Goal: Information Seeking & Learning: Learn about a topic

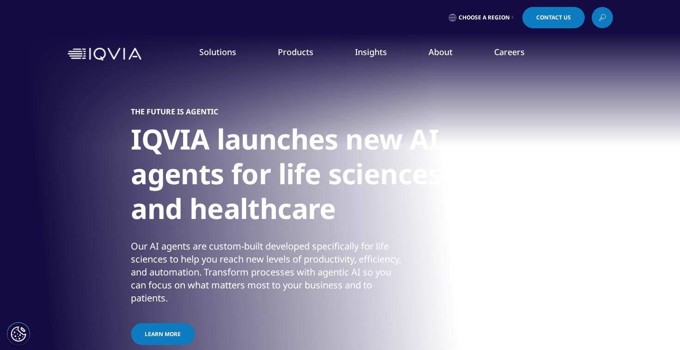
click at [131, 165] on h1 "IQVIA launches new AI agents for life sciences and healthcare" at bounding box center [304, 177] width 347 height 110
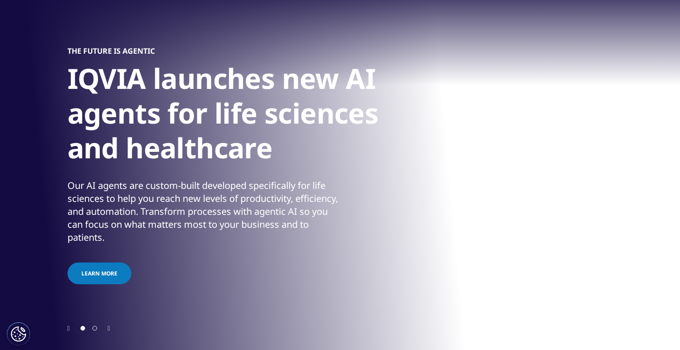
scroll to position [60, 0]
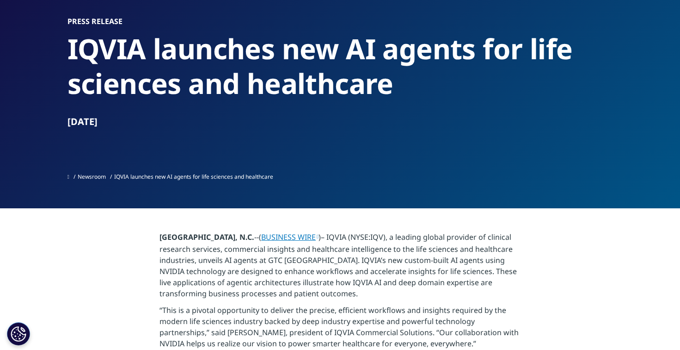
scroll to position [73, 0]
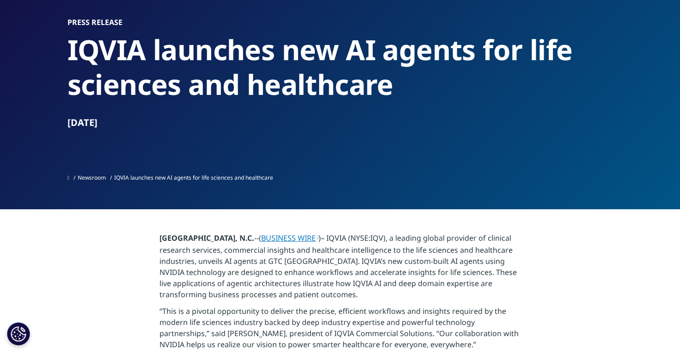
drag, startPoint x: 72, startPoint y: 46, endPoint x: 381, endPoint y: 117, distance: 316.8
click at [381, 117] on div "Press Release [PERSON_NAME] launches new AI agents for life sciences and health…" at bounding box center [341, 73] width 546 height 111
copy div "IQVIA launches new AI agents for life sciences and healthcare [DATE]"
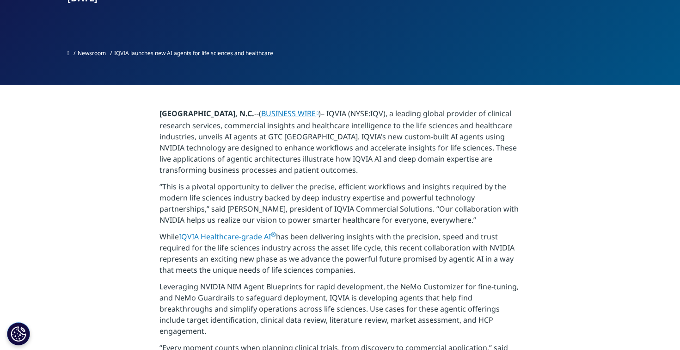
scroll to position [223, 0]
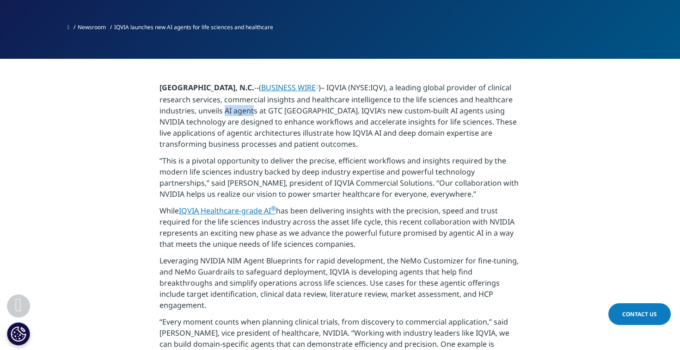
drag, startPoint x: 265, startPoint y: 111, endPoint x: 291, endPoint y: 110, distance: 26.8
click at [291, 110] on p "RESEARCH TRIANGLE PARK, N.C. --( BUSINESS WIRE )– IQVIA (NYSE:IQV), a leading g…" at bounding box center [340, 118] width 361 height 73
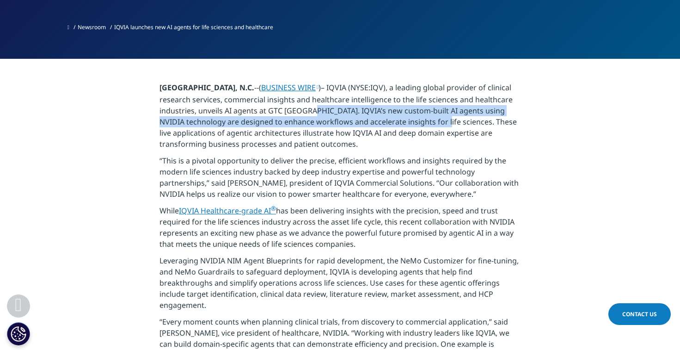
drag, startPoint x: 344, startPoint y: 111, endPoint x: 459, endPoint y: 123, distance: 116.3
click at [459, 123] on p "RESEARCH TRIANGLE PARK, N.C. --( BUSINESS WIRE )– IQVIA (NYSE:IQV), a leading g…" at bounding box center [340, 118] width 361 height 73
copy p "IQVIA’s new custom-built AI agents using NVIDIA technology are designed to enha…"
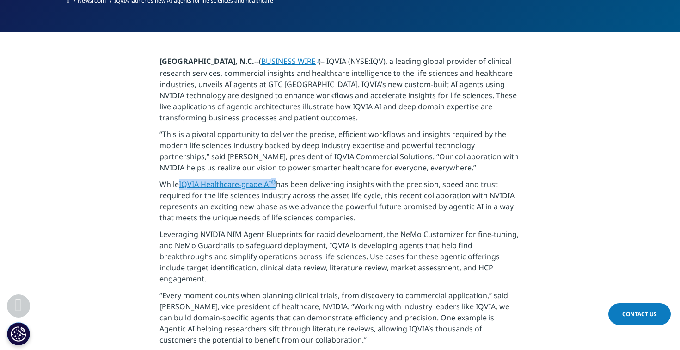
scroll to position [251, 0]
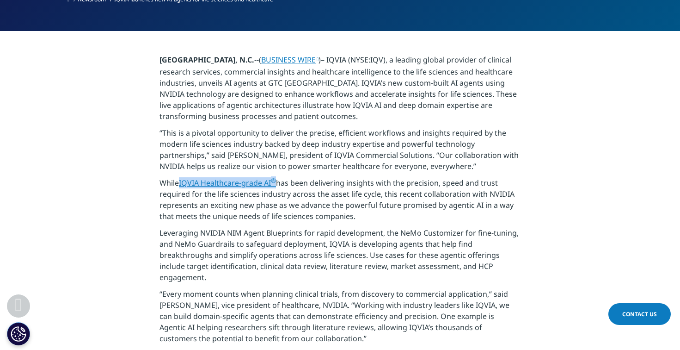
click at [244, 186] on link "IQVIA Healthcare-grade AI ®" at bounding box center [227, 183] width 97 height 10
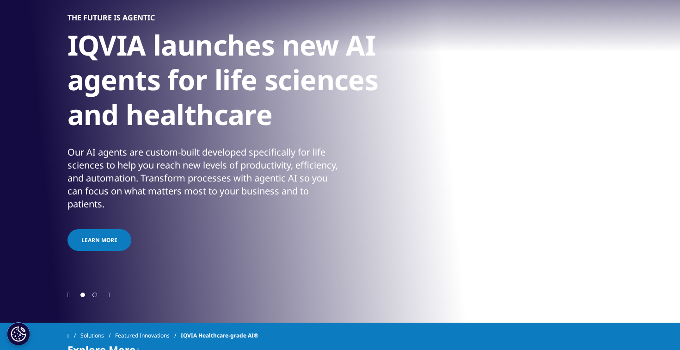
scroll to position [141, 0]
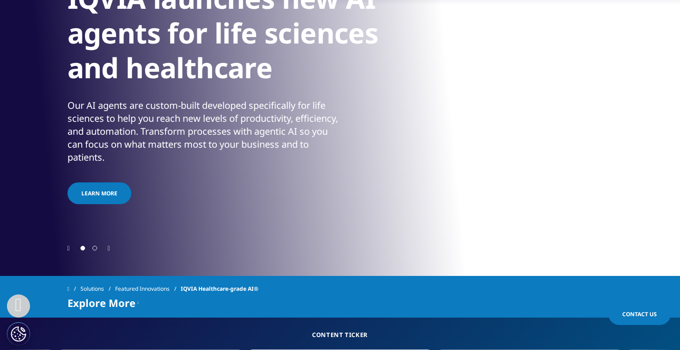
click at [110, 247] on icon "Next slide" at bounding box center [109, 248] width 2 height 6
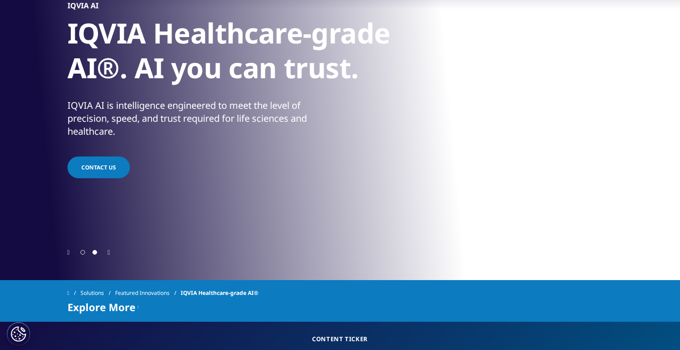
scroll to position [127, 0]
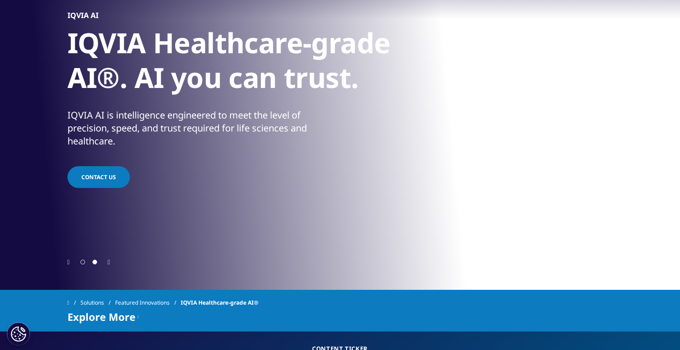
click at [161, 96] on h1 "IQVIA Healthcare-grade AI®. AI you can trust." at bounding box center [241, 62] width 347 height 75
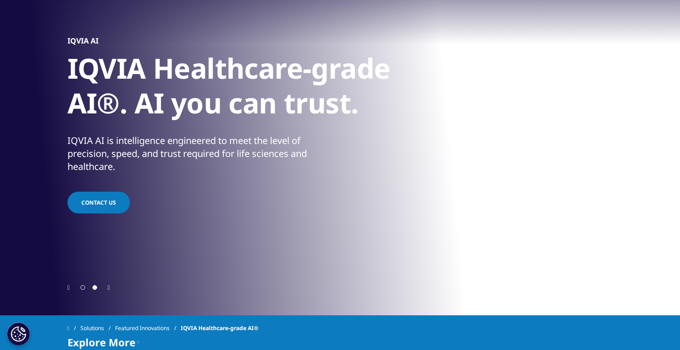
scroll to position [99, 0]
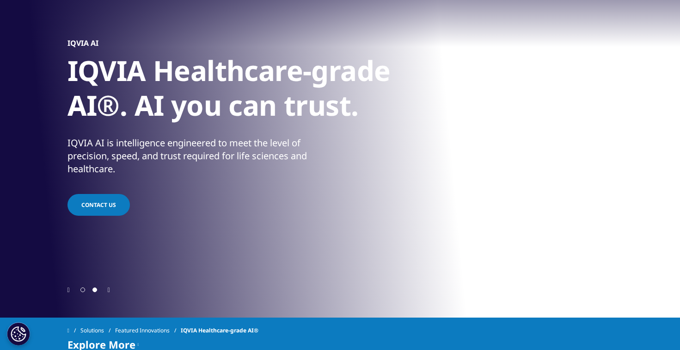
click at [98, 204] on span "Contact Us" at bounding box center [98, 205] width 35 height 8
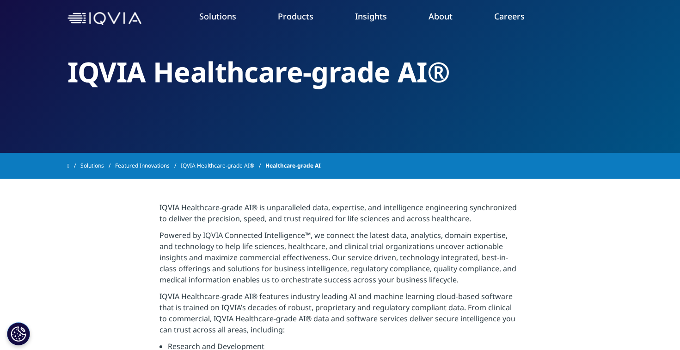
scroll to position [55, 0]
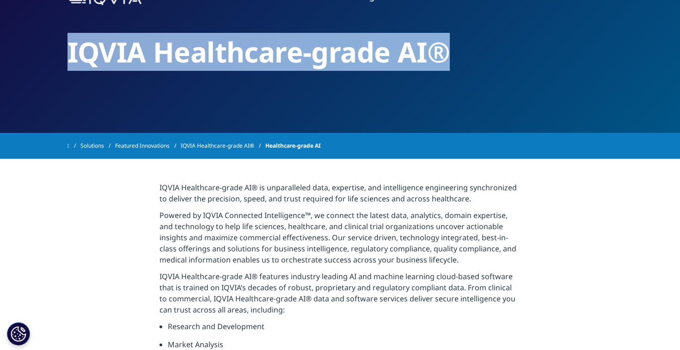
drag, startPoint x: 68, startPoint y: 46, endPoint x: 396, endPoint y: 82, distance: 329.9
click at [396, 82] on div "IQVIA Healthcare-grade AI®" at bounding box center [341, 39] width 546 height 188
copy h2 "IQVIA Healthcare-grade AI®"
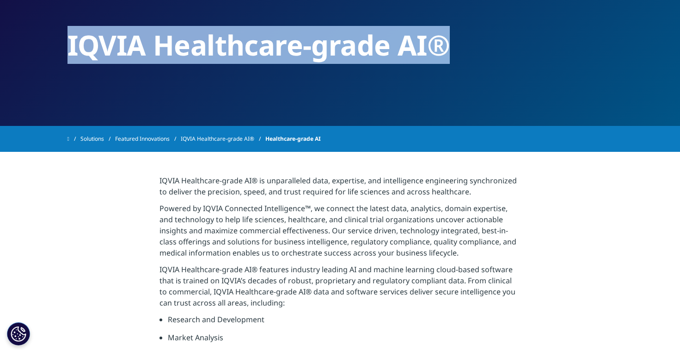
scroll to position [65, 0]
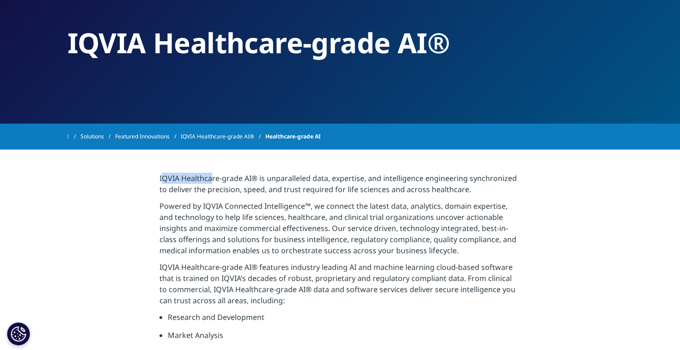
drag, startPoint x: 162, startPoint y: 179, endPoint x: 211, endPoint y: 179, distance: 49.0
click at [211, 179] on p "IQVIA Healthcare-grade AI® is unparalleled data, expertise, and intelligence en…" at bounding box center [340, 186] width 361 height 28
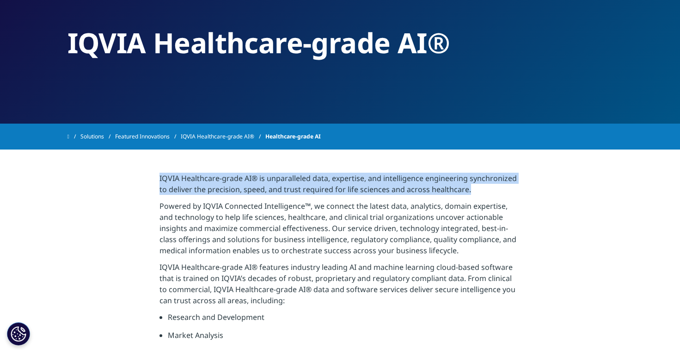
drag, startPoint x: 159, startPoint y: 180, endPoint x: 480, endPoint y: 191, distance: 321.1
click at [480, 190] on section "IQVIA Healthcare-grade AI® is unparalleled data, expertise, and intelligence en…" at bounding box center [340, 322] width 680 height 346
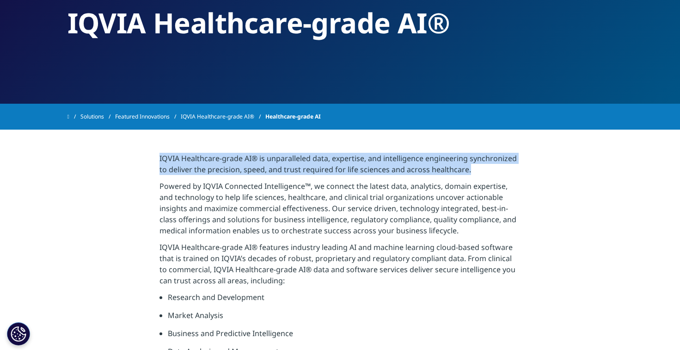
scroll to position [86, 0]
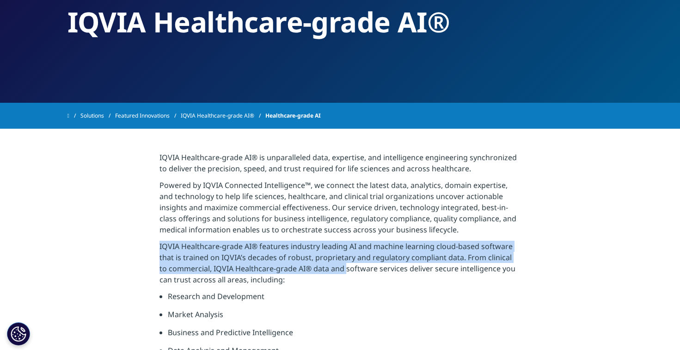
drag, startPoint x: 158, startPoint y: 245, endPoint x: 336, endPoint y: 272, distance: 180.2
click at [336, 272] on section "IQVIA Healthcare-grade AI® is unparalleled data, expertise, and intelligence en…" at bounding box center [340, 302] width 680 height 346
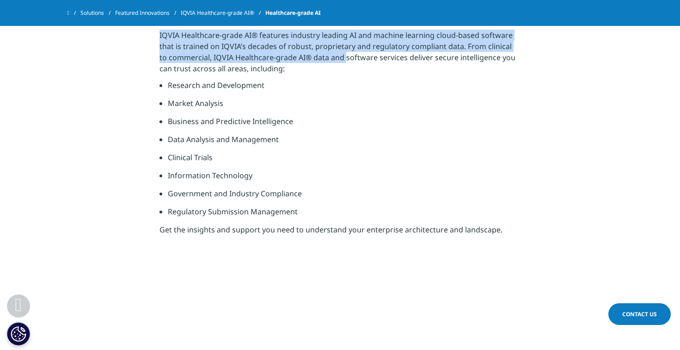
scroll to position [403, 0]
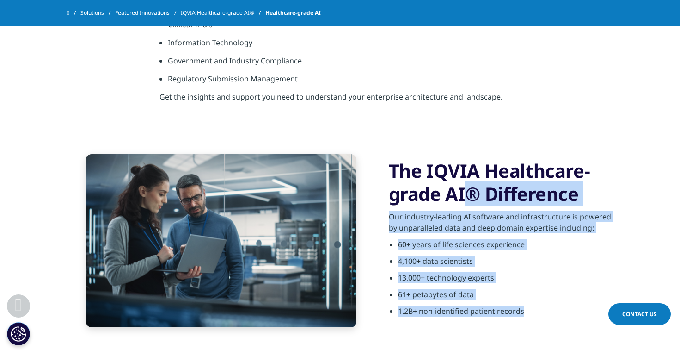
drag, startPoint x: 393, startPoint y: 173, endPoint x: 537, endPoint y: 313, distance: 200.8
click at [537, 313] on div "The IQVIA Healthcare-grade AI® Difference Our industry-leading AI software and …" at bounding box center [501, 240] width 224 height 163
copy div "The IQVIA Healthcare-grade AI® Difference Our industry-leading AI software and …"
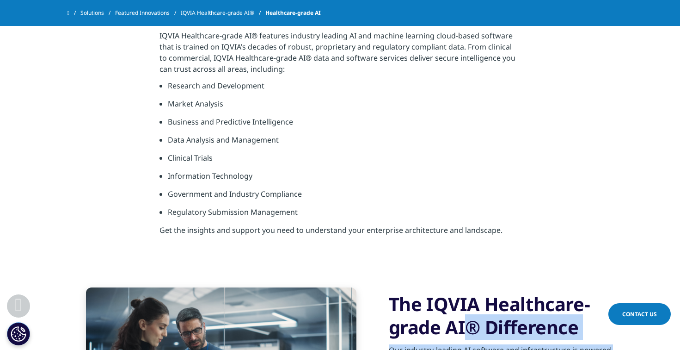
scroll to position [69, 0]
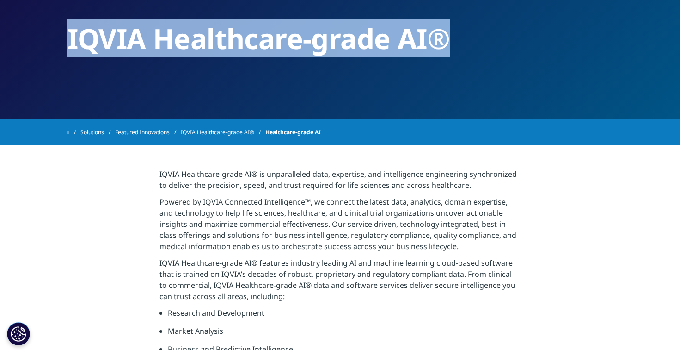
drag, startPoint x: 69, startPoint y: 31, endPoint x: 331, endPoint y: 62, distance: 263.6
click at [331, 62] on div "IQVIA Healthcare-grade AI®" at bounding box center [341, 25] width 546 height 188
copy h2 "IQVIA Healthcare-grade AI®"
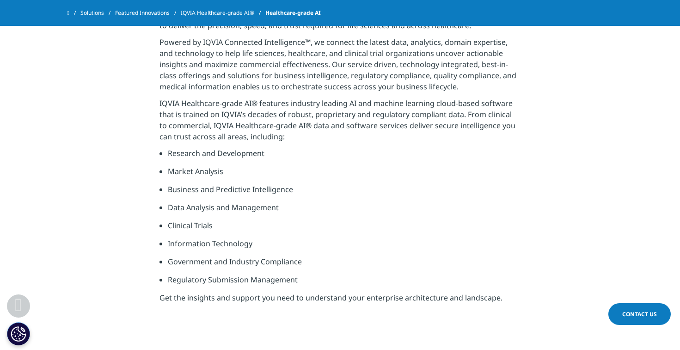
scroll to position [202, 0]
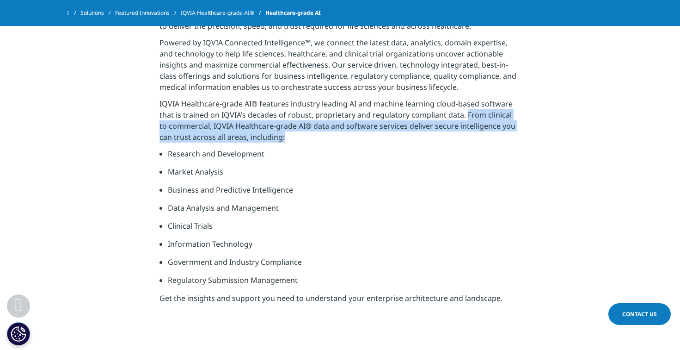
drag, startPoint x: 464, startPoint y: 114, endPoint x: 460, endPoint y: 136, distance: 22.1
click at [460, 136] on p "IQVIA Healthcare-grade AI® features industry leading AI and machine learning cl…" at bounding box center [340, 123] width 361 height 50
copy p "From clinical to commercial, IQVIA Healthcare-grade AI® data and software servi…"
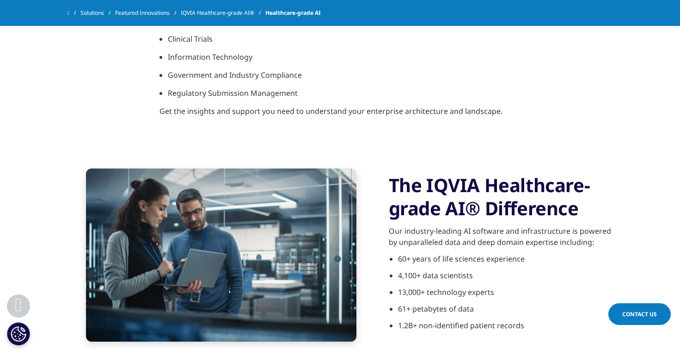
scroll to position [369, 0]
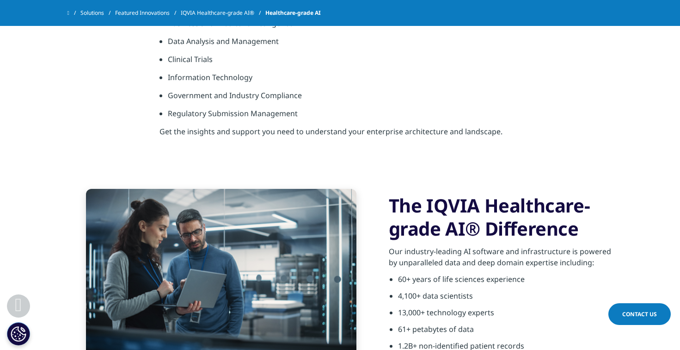
drag, startPoint x: 483, startPoint y: 212, endPoint x: 476, endPoint y: 223, distance: 12.8
click at [476, 223] on h3 "The IQVIA Healthcare-grade AI® Difference" at bounding box center [501, 217] width 224 height 46
copy h3 "Healthcare-grade AI®"
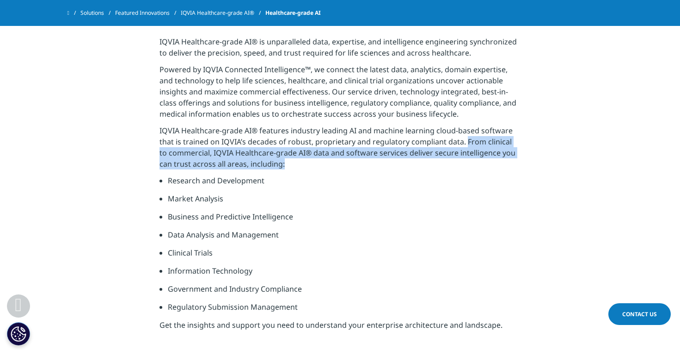
scroll to position [160, 0]
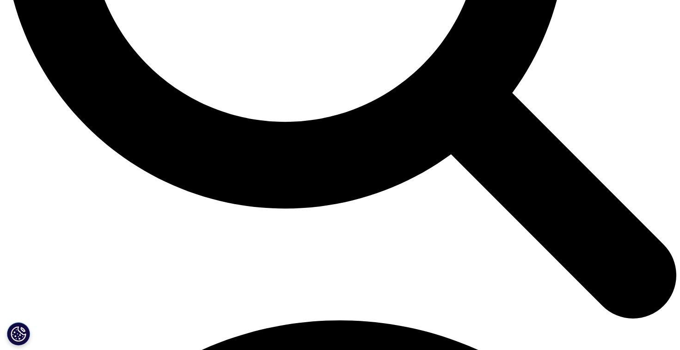
scroll to position [1235, 0]
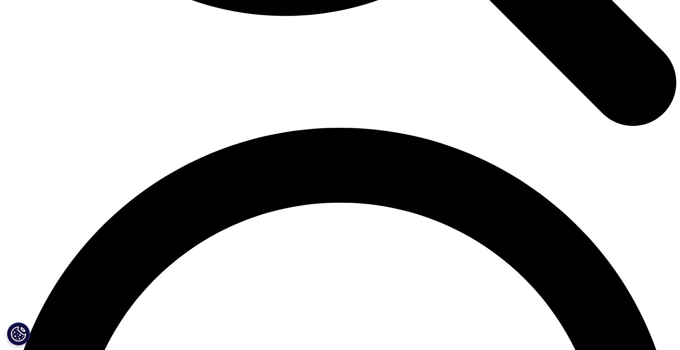
drag, startPoint x: 390, startPoint y: 152, endPoint x: 539, endPoint y: 152, distance: 148.4
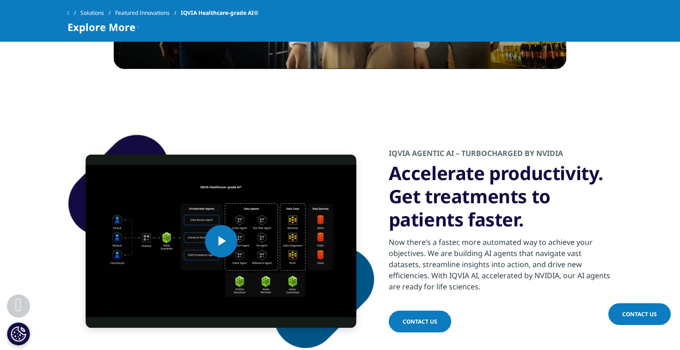
click at [579, 161] on h3 "Accelerate productivity. Get treatments to patients faster.​" at bounding box center [501, 195] width 224 height 69
click at [442, 257] on div "Now there’s a faster, more automated way to achieve your objectives. We are bui…" at bounding box center [501, 261] width 224 height 61
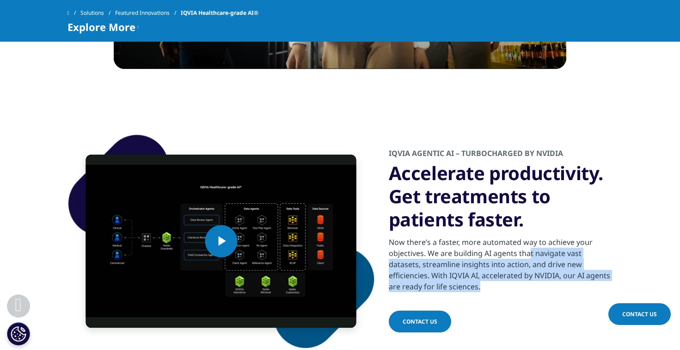
drag, startPoint x: 429, startPoint y: 254, endPoint x: 514, endPoint y: 295, distance: 94.5
click at [514, 295] on div "IQVIA Agentic AI – turbocharged by NVIDIA Accelerate productivity. Get treatmen…" at bounding box center [501, 241] width 224 height 186
copy div "We are building AI agents that navigate vast datasets, streamline insights into…"
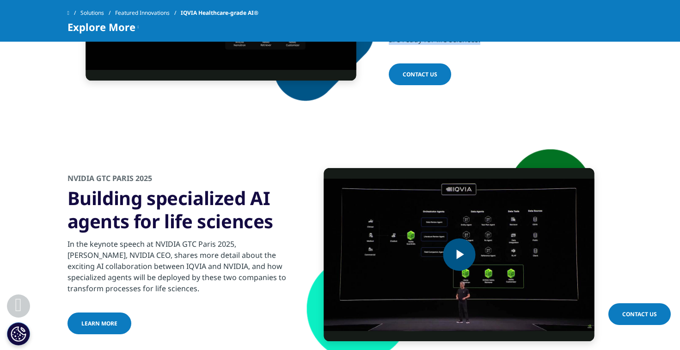
scroll to position [1484, 0]
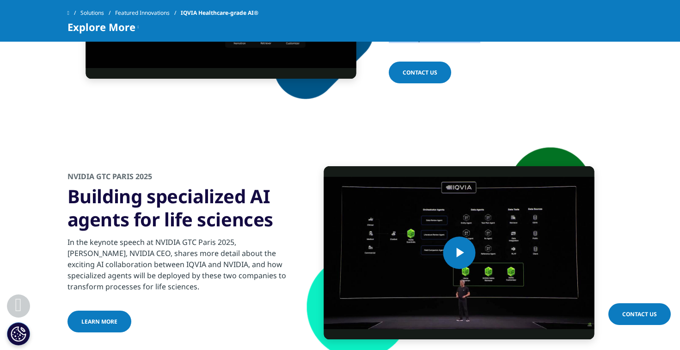
drag, startPoint x: 68, startPoint y: 200, endPoint x: 277, endPoint y: 224, distance: 209.4
click at [277, 224] on h3 "Building specialized AI agents for life sciences" at bounding box center [180, 208] width 224 height 46
copy h3 "Building specialized AI agents for life sciences"
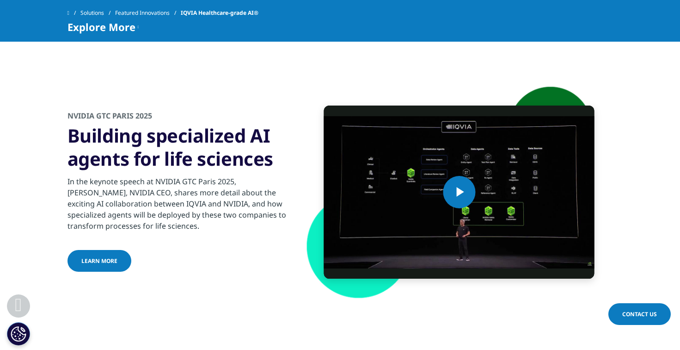
scroll to position [1550, 0]
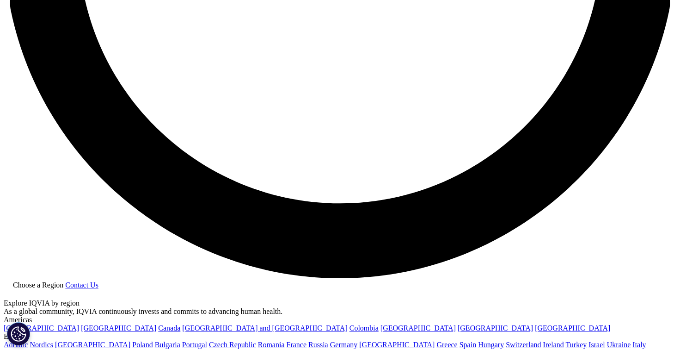
scroll to position [1759, 0]
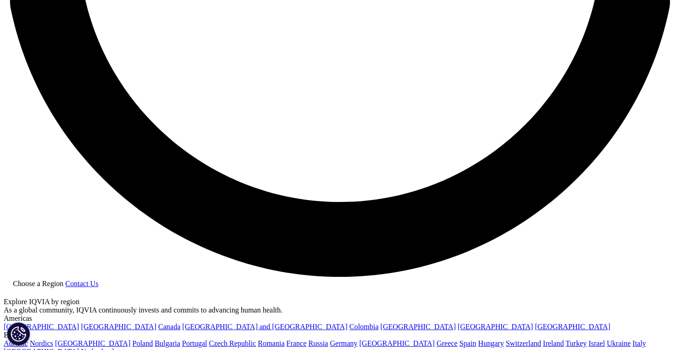
drag, startPoint x: 392, startPoint y: 169, endPoint x: 470, endPoint y: 247, distance: 110.5
copy h3 "IQVIA teaming up with NVIDIA to enable the agentic AI future in life sciences"
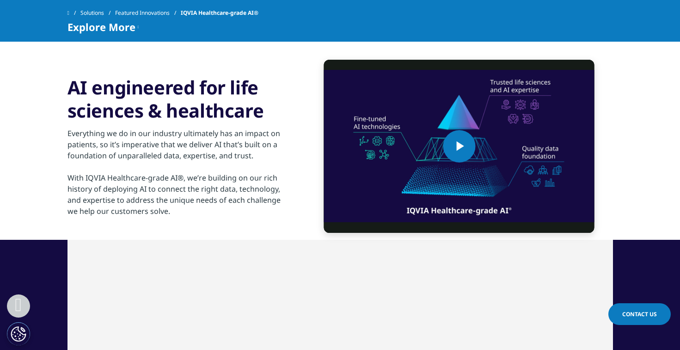
scroll to position [2039, 0]
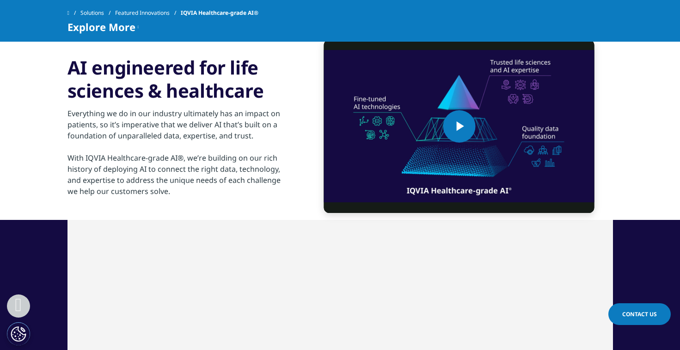
drag, startPoint x: 67, startPoint y: 249, endPoint x: 160, endPoint y: 283, distance: 99.5
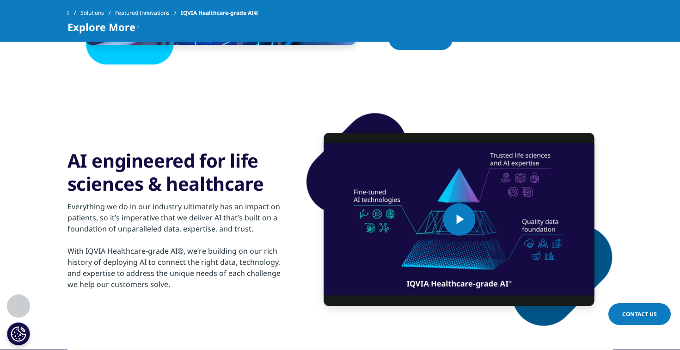
click at [160, 283] on div "Everything we do in our industry ultimately has an impact on patients, so it’s …" at bounding box center [180, 242] width 224 height 94
copy div "With IQVIA Healthcare-grade AI®, we’re building on our rich history of deployin…"
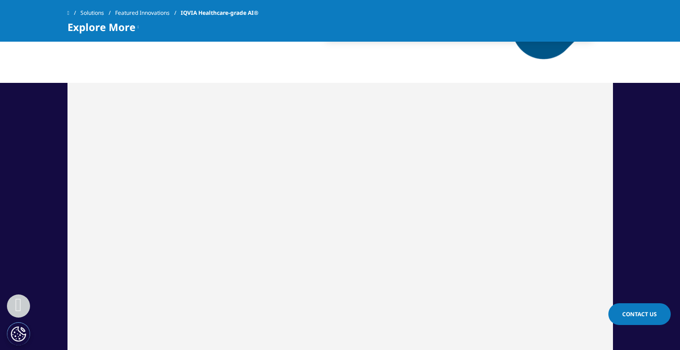
scroll to position [2306, 0]
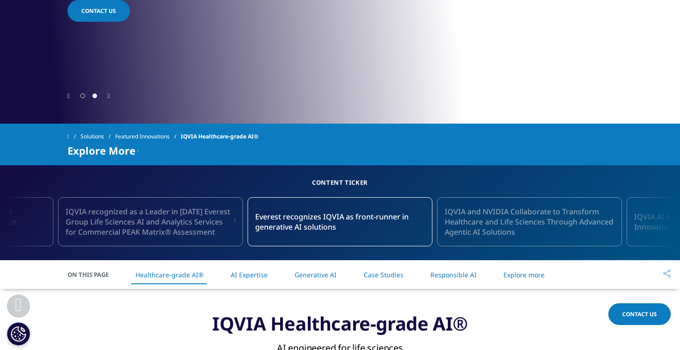
scroll to position [292, 0]
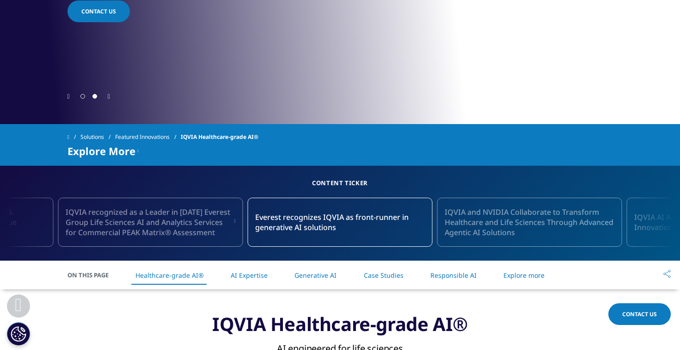
click at [245, 275] on link "AI Expertise" at bounding box center [249, 275] width 37 height 9
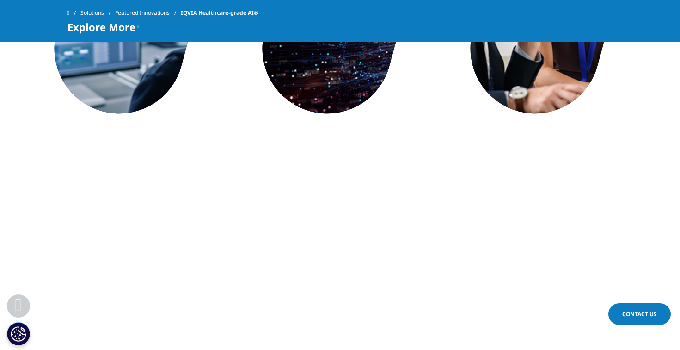
scroll to position [321, 0]
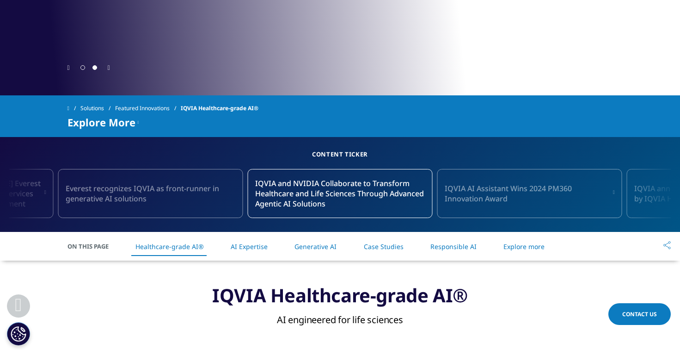
click at [394, 246] on link "Case Studies" at bounding box center [384, 246] width 40 height 9
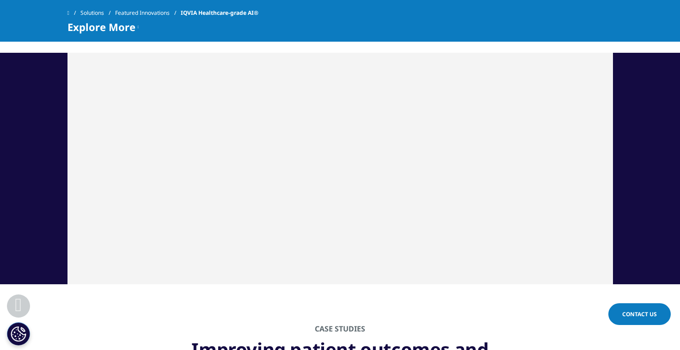
scroll to position [3142, 0]
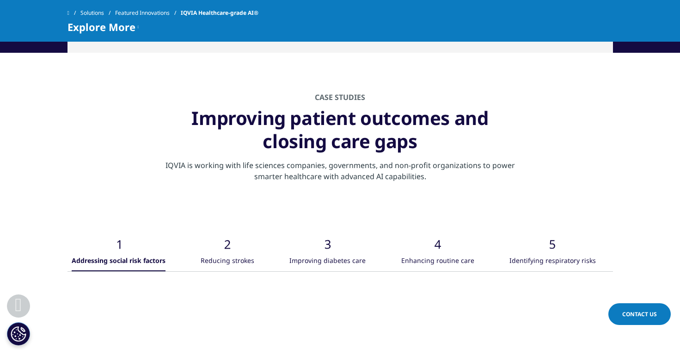
click at [227, 247] on icon ".cls-1{fill:#caced0;}" at bounding box center [228, 236] width 28 height 28
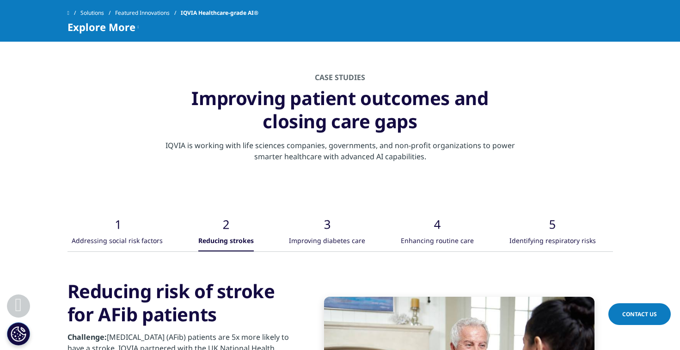
scroll to position [3544, 0]
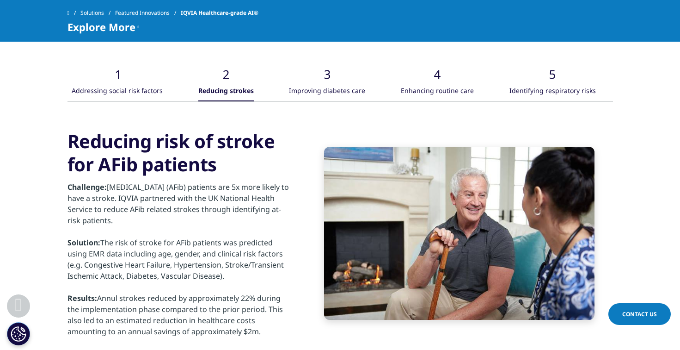
click at [346, 94] on div "Improving diabetes care" at bounding box center [327, 91] width 76 height 20
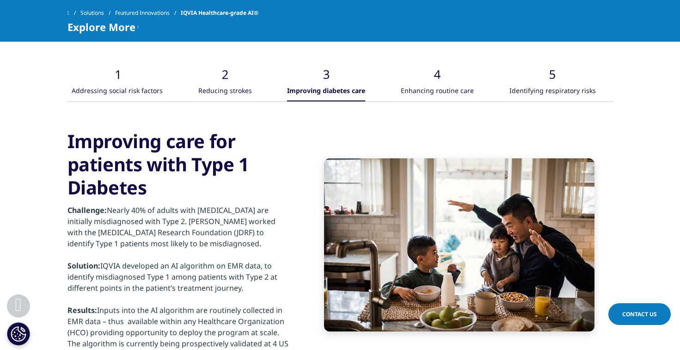
click at [467, 94] on div "Enhancing routine care" at bounding box center [437, 91] width 73 height 20
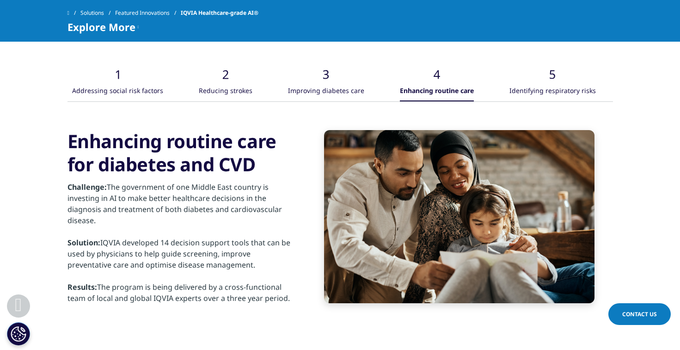
click at [549, 95] on div "Identifying respiratory risks" at bounding box center [553, 91] width 86 height 20
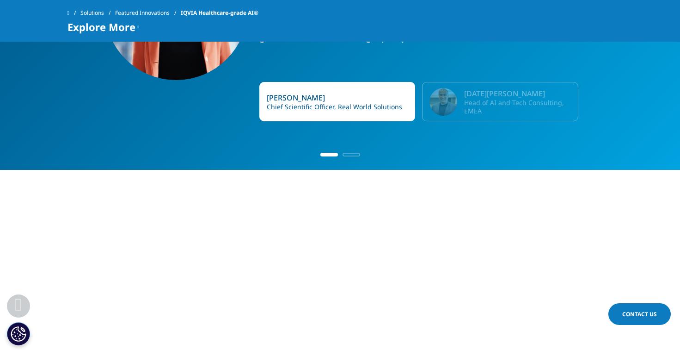
scroll to position [2986, 0]
